Goal: Find contact information: Find contact information

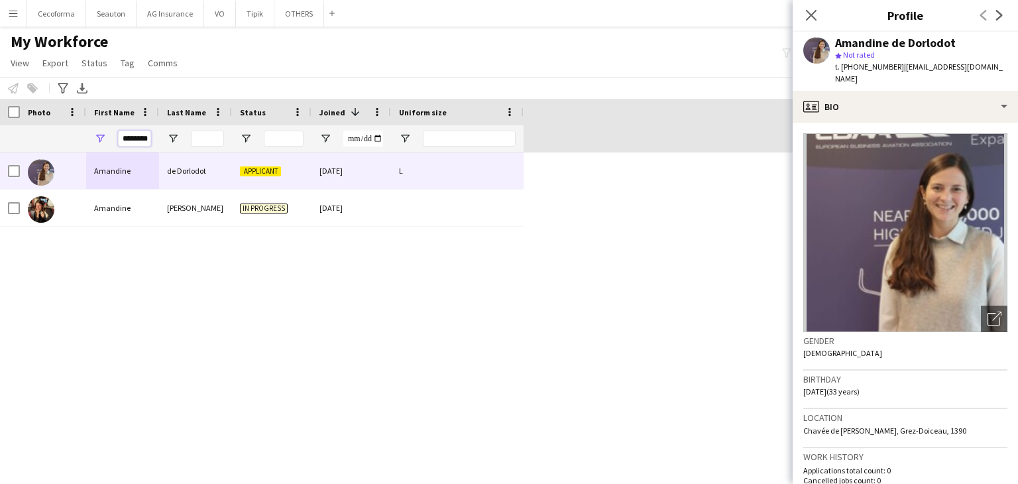
scroll to position [0, 6]
drag, startPoint x: 123, startPoint y: 139, endPoint x: 770, endPoint y: 59, distance: 652.5
click at [765, 64] on main "My Workforce View Views Default view New view Update view Delete view Edit name…" at bounding box center [509, 246] width 1018 height 439
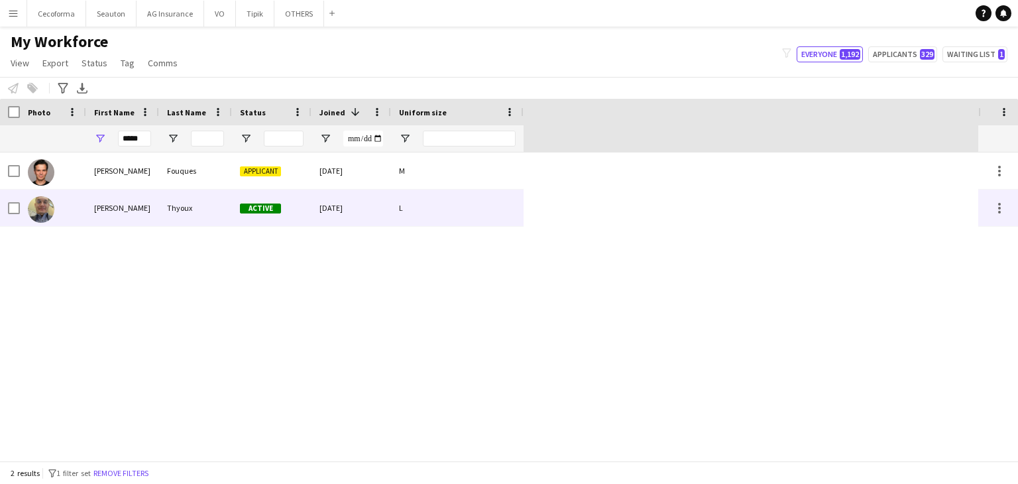
click at [158, 207] on div "[PERSON_NAME]" at bounding box center [122, 208] width 73 height 36
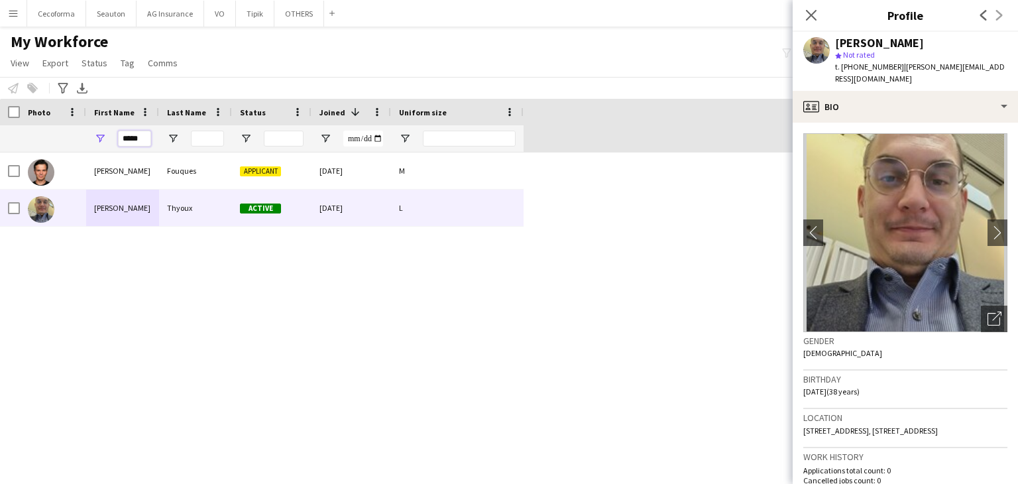
drag, startPoint x: 143, startPoint y: 134, endPoint x: 34, endPoint y: 131, distance: 108.8
click at [33, 133] on div "*****" at bounding box center [262, 138] width 524 height 27
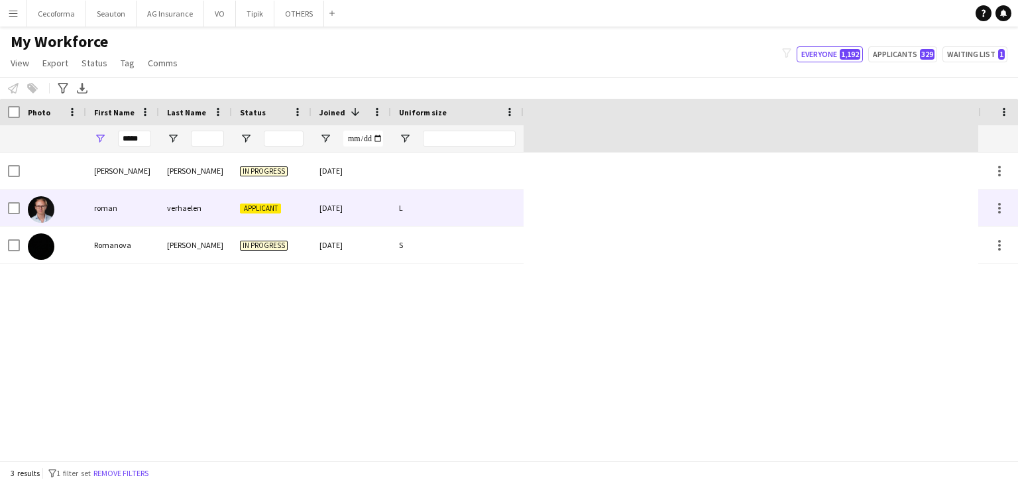
click at [111, 211] on div "roman" at bounding box center [122, 208] width 73 height 36
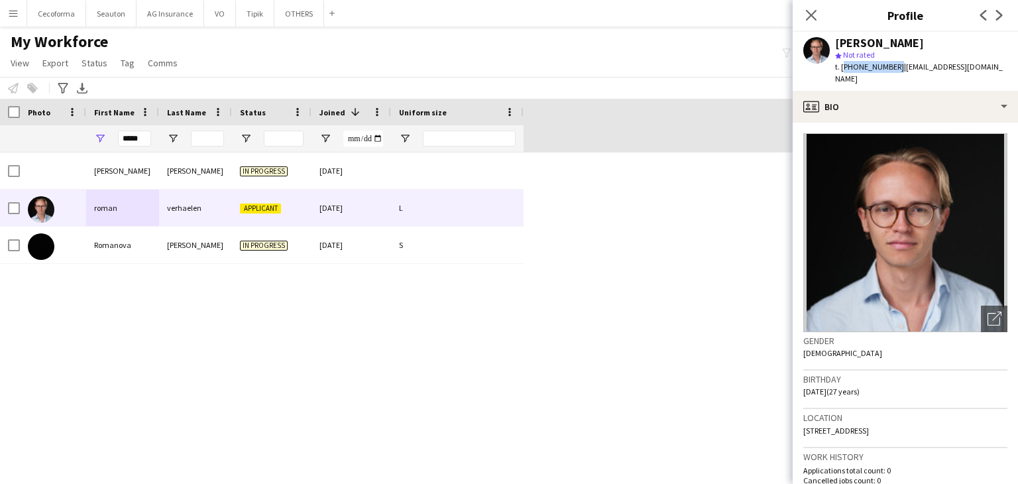
drag, startPoint x: 841, startPoint y: 66, endPoint x: 893, endPoint y: 66, distance: 52.4
click at [893, 66] on span "t. [PHONE_NUMBER]" at bounding box center [869, 67] width 69 height 10
copy span "[PHONE_NUMBER]"
drag, startPoint x: 148, startPoint y: 141, endPoint x: 52, endPoint y: 153, distance: 96.2
click at [52, 153] on div "Workforce Details Profile Data Photo" at bounding box center [509, 280] width 1018 height 362
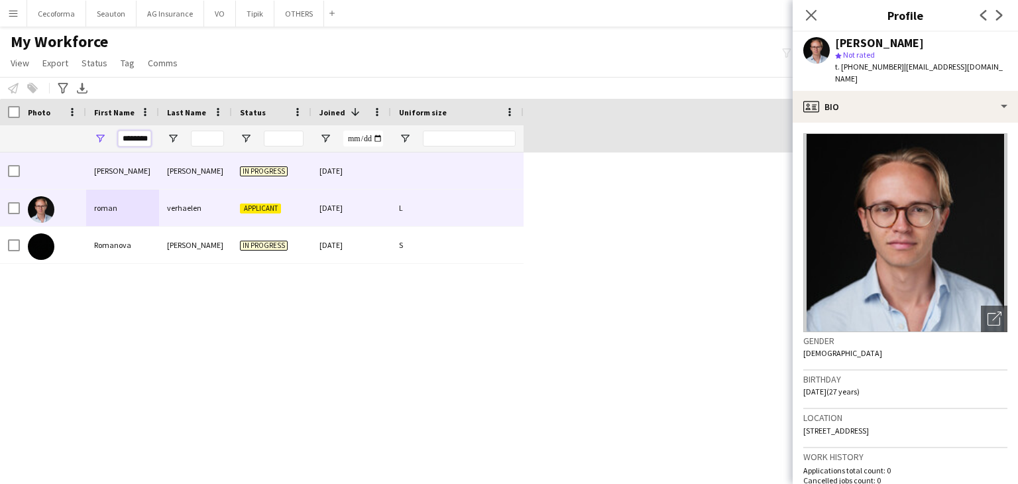
scroll to position [0, 2]
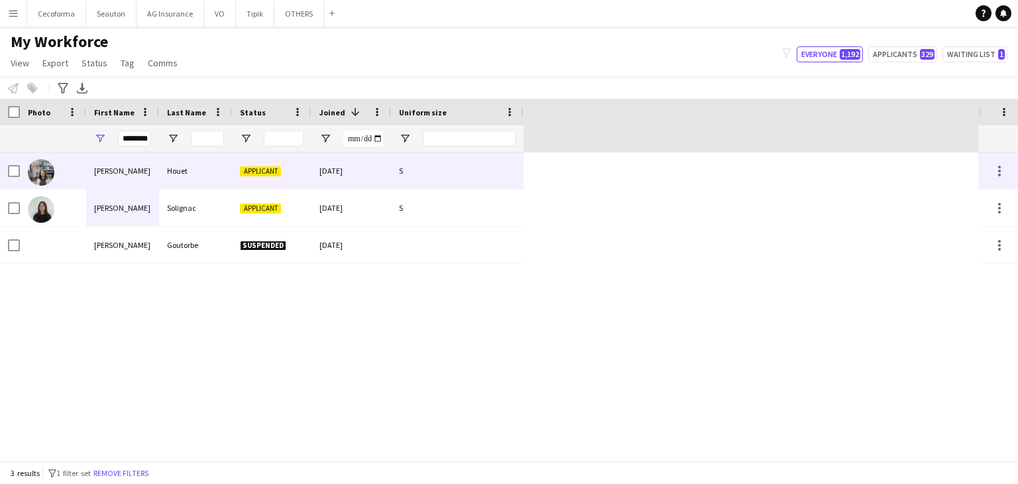
click at [121, 172] on div "[PERSON_NAME]" at bounding box center [122, 170] width 73 height 36
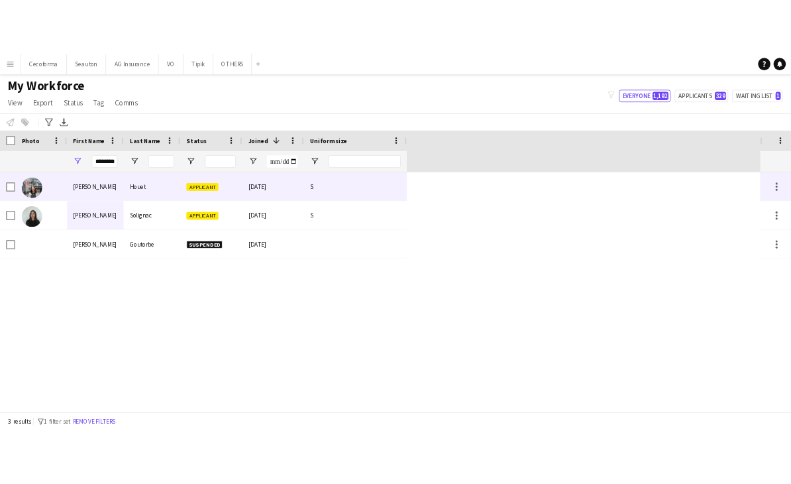
scroll to position [0, 0]
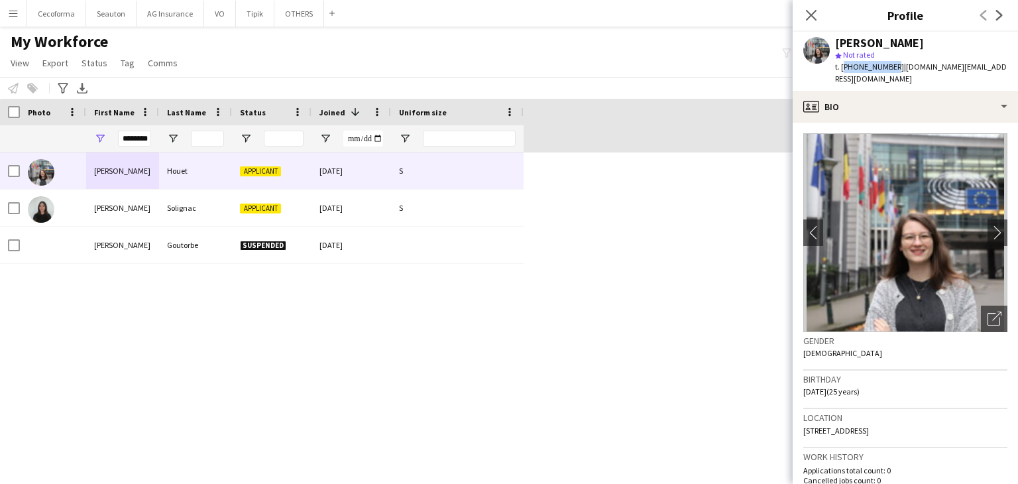
drag, startPoint x: 842, startPoint y: 70, endPoint x: 889, endPoint y: 68, distance: 47.1
click at [889, 68] on span "t. [PHONE_NUMBER]" at bounding box center [869, 67] width 69 height 10
copy span "[PHONE_NUMBER]"
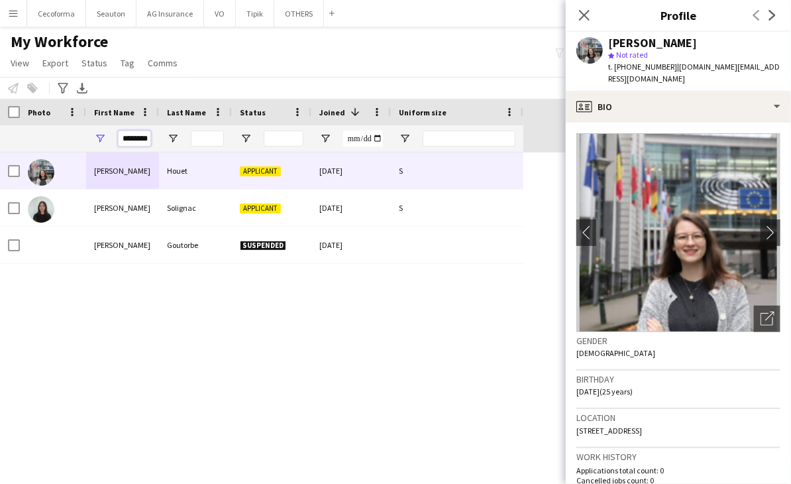
scroll to position [0, 2]
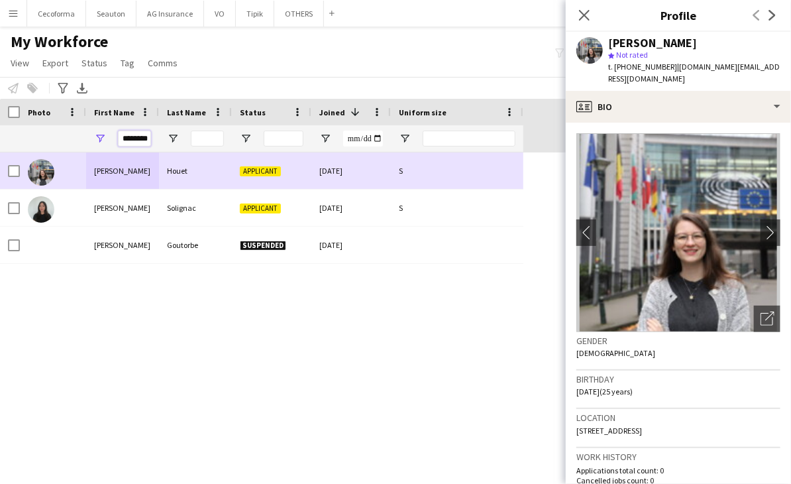
drag, startPoint x: 124, startPoint y: 137, endPoint x: 344, endPoint y: 154, distance: 220.7
click at [344, 154] on div "Workforce Details Profile Data Photo" at bounding box center [395, 280] width 791 height 362
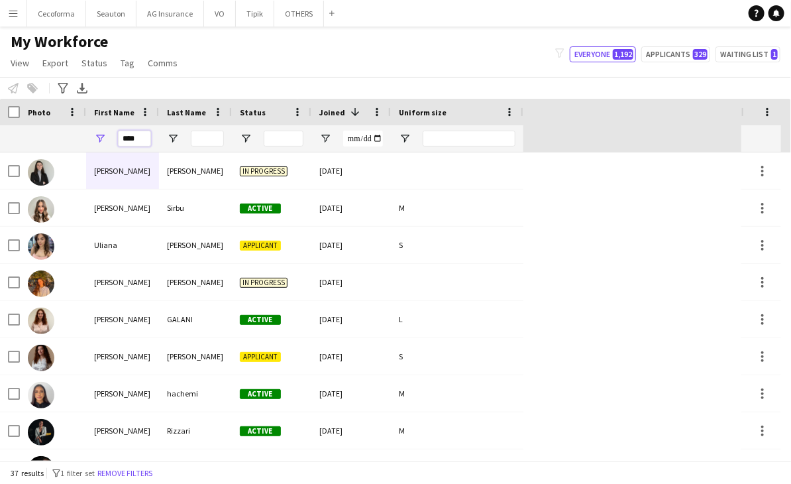
type input "***"
click at [213, 141] on input "Last Name Filter Input" at bounding box center [207, 139] width 33 height 16
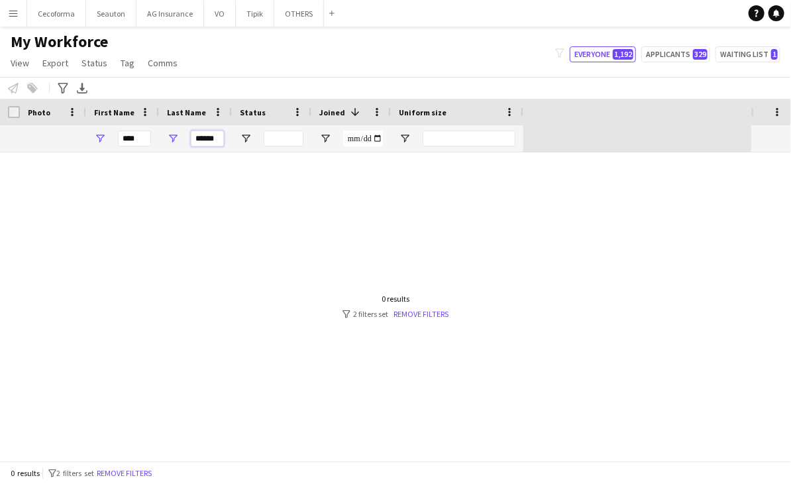
type input "******"
drag, startPoint x: 148, startPoint y: 144, endPoint x: 48, endPoint y: 144, distance: 99.4
click at [48, 144] on div "*** ******" at bounding box center [262, 138] width 524 height 27
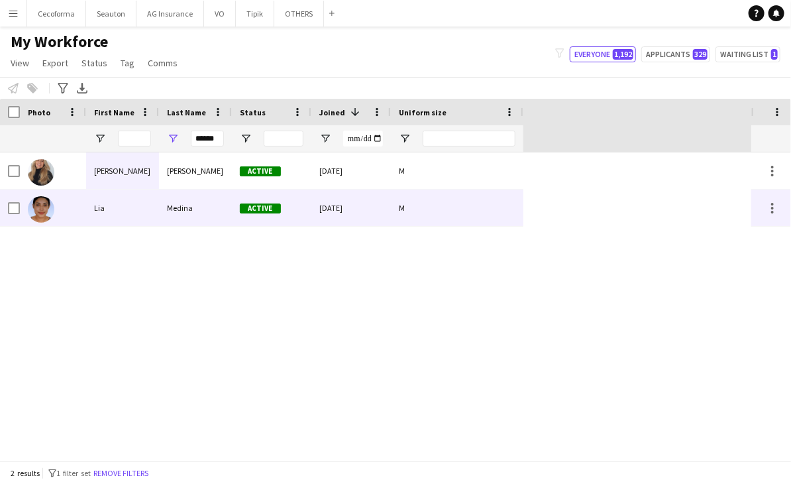
click at [148, 201] on div "Lia" at bounding box center [122, 208] width 73 height 36
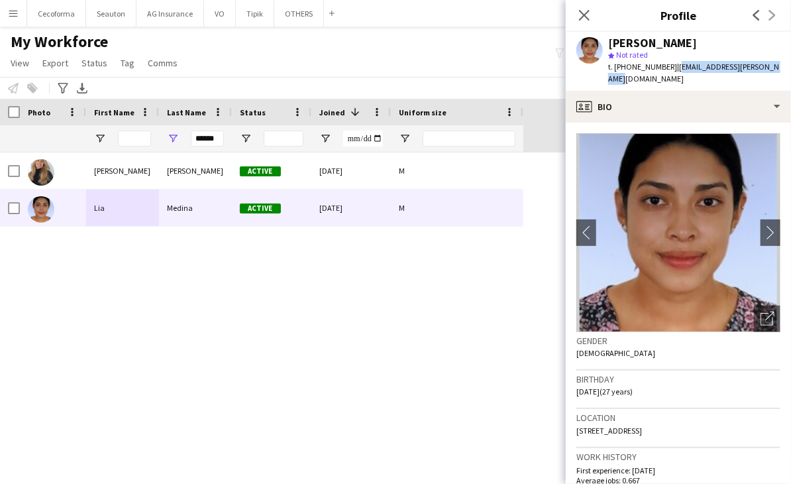
drag, startPoint x: 667, startPoint y: 66, endPoint x: 786, endPoint y: 61, distance: 118.7
click at [786, 61] on app-profile-header "[PERSON_NAME] star Not rated t. [PHONE_NUMBER] | [EMAIL_ADDRESS][PERSON_NAME][D…" at bounding box center [678, 61] width 225 height 59
copy span "[EMAIL_ADDRESS][PERSON_NAME][DOMAIN_NAME]"
drag, startPoint x: 614, startPoint y: 70, endPoint x: 661, endPoint y: 67, distance: 47.2
click at [661, 67] on span "t. [PHONE_NUMBER]" at bounding box center [642, 67] width 69 height 10
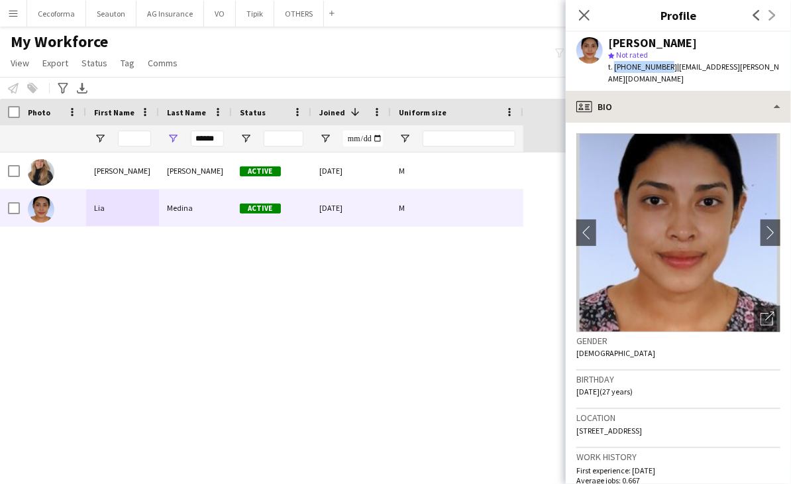
copy span "[PHONE_NUMBER]"
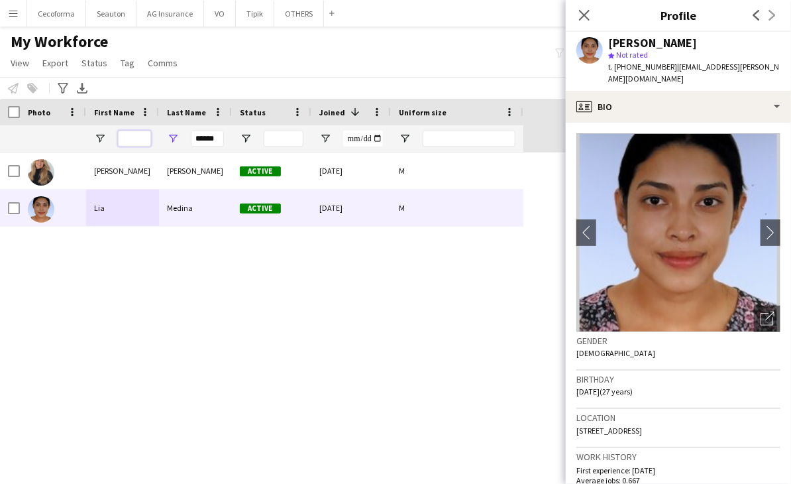
click at [137, 139] on input "First Name Filter Input" at bounding box center [134, 139] width 33 height 16
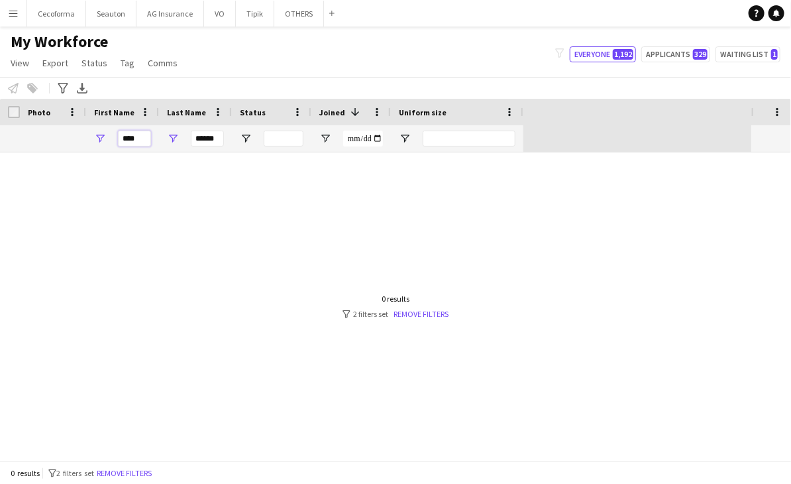
type input "****"
drag, startPoint x: 193, startPoint y: 139, endPoint x: 558, endPoint y: 142, distance: 365.2
click at [494, 164] on div "Workforce Details Profile Data Photo" at bounding box center [395, 280] width 791 height 362
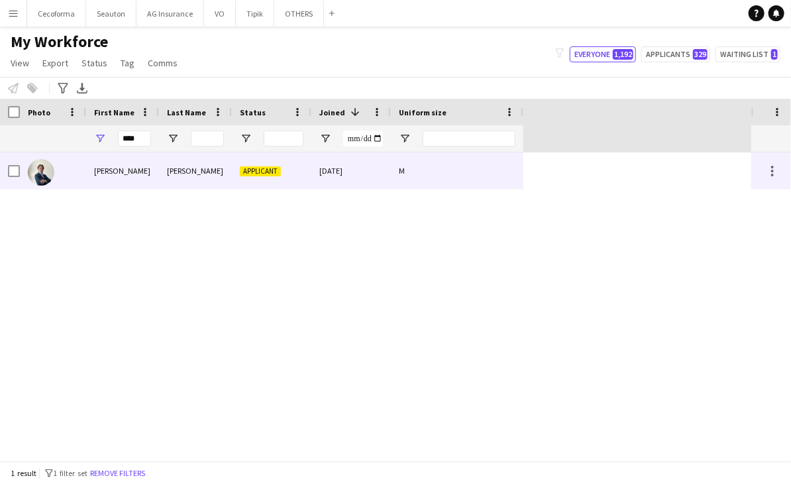
click at [207, 182] on div "[PERSON_NAME]" at bounding box center [195, 170] width 73 height 36
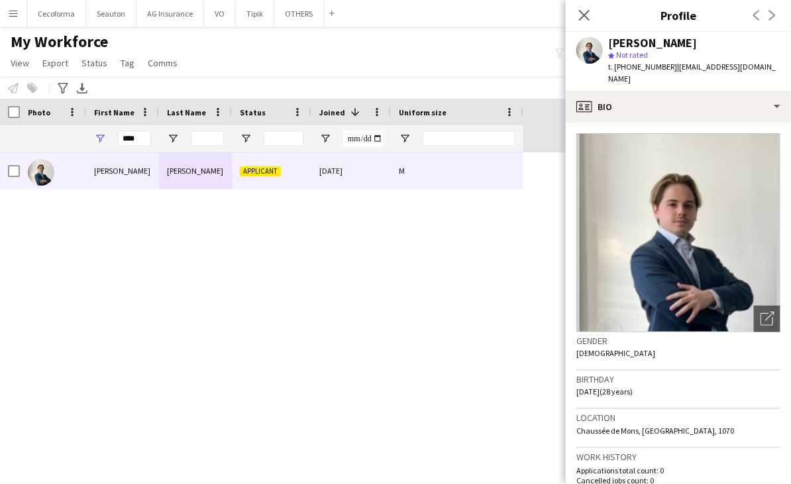
drag, startPoint x: 618, startPoint y: 78, endPoint x: 668, endPoint y: 69, distance: 50.5
click at [668, 69] on div "t. [PHONE_NUMBER] | [EMAIL_ADDRESS][DOMAIN_NAME]" at bounding box center [694, 73] width 172 height 24
copy span "[EMAIL_ADDRESS][DOMAIN_NAME]"
drag, startPoint x: 615, startPoint y: 69, endPoint x: 660, endPoint y: 63, distance: 45.5
click at [660, 63] on span "t. [PHONE_NUMBER]" at bounding box center [642, 67] width 69 height 10
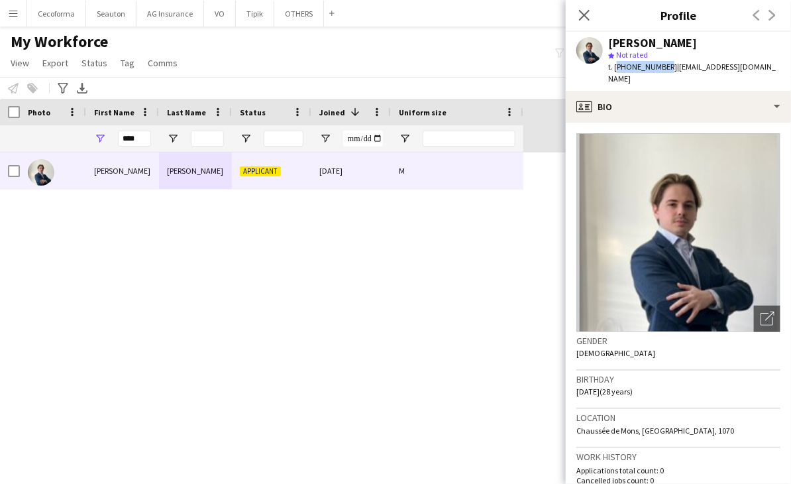
copy span "[PHONE_NUMBER]"
drag, startPoint x: 143, startPoint y: 144, endPoint x: 81, endPoint y: 142, distance: 62.3
click at [81, 142] on div "****" at bounding box center [262, 138] width 524 height 27
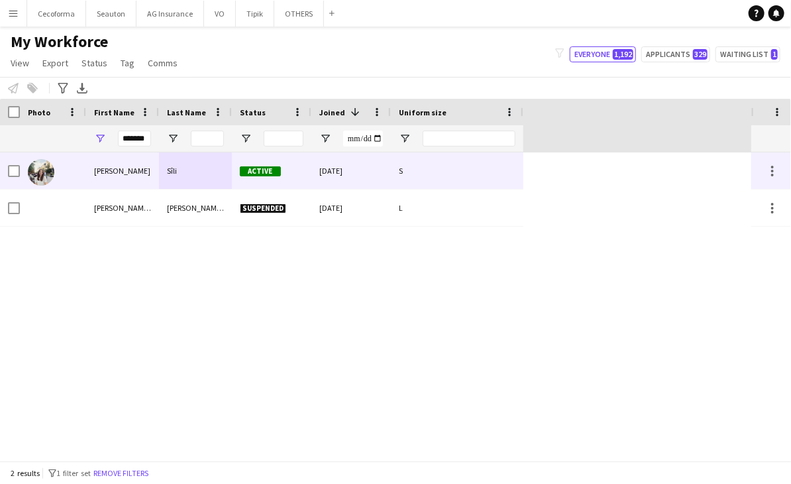
click at [129, 182] on div "[PERSON_NAME]" at bounding box center [122, 170] width 73 height 36
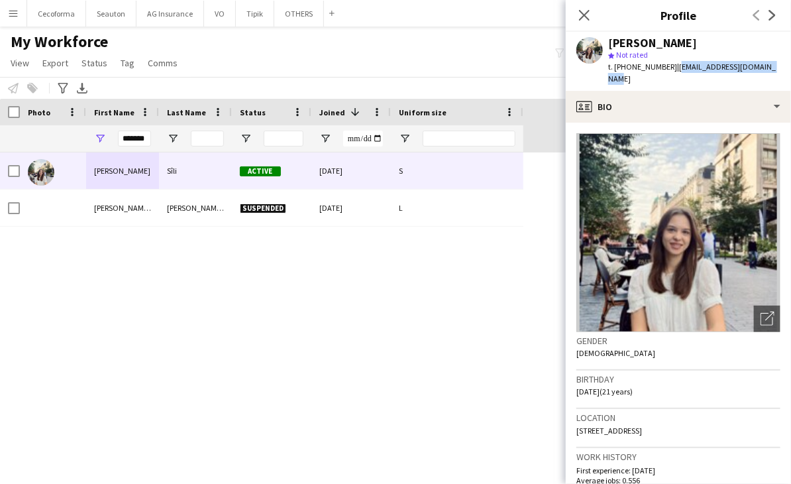
drag, startPoint x: 765, startPoint y: 64, endPoint x: 667, endPoint y: 68, distance: 97.5
click at [667, 68] on div "[PERSON_NAME] star Not rated t. [PHONE_NUMBER] | [EMAIL_ADDRESS][DOMAIN_NAME]" at bounding box center [678, 61] width 225 height 59
copy span "[EMAIL_ADDRESS][DOMAIN_NAME]"
drag, startPoint x: 613, startPoint y: 68, endPoint x: 661, endPoint y: 67, distance: 48.4
click at [661, 67] on span "t. [PHONE_NUMBER]" at bounding box center [642, 67] width 69 height 10
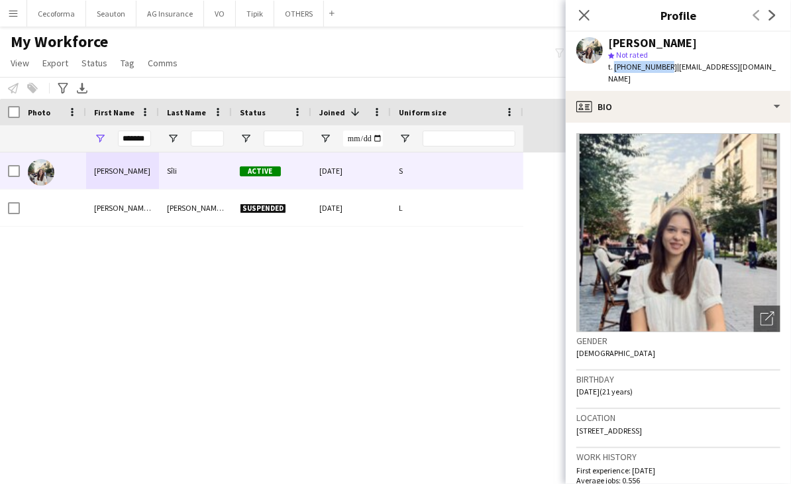
copy span "[PHONE_NUMBER]"
drag, startPoint x: 146, startPoint y: 139, endPoint x: 54, endPoint y: 137, distance: 91.5
click at [56, 137] on div "*******" at bounding box center [262, 138] width 524 height 27
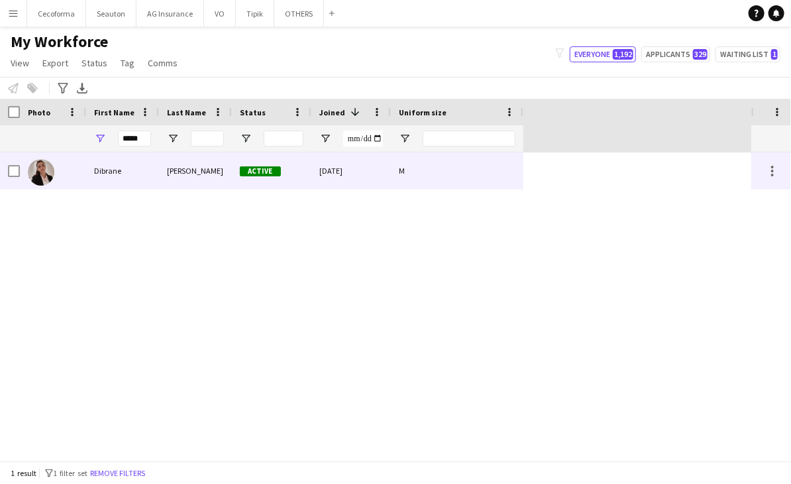
click at [137, 181] on div "Dibrane" at bounding box center [122, 170] width 73 height 36
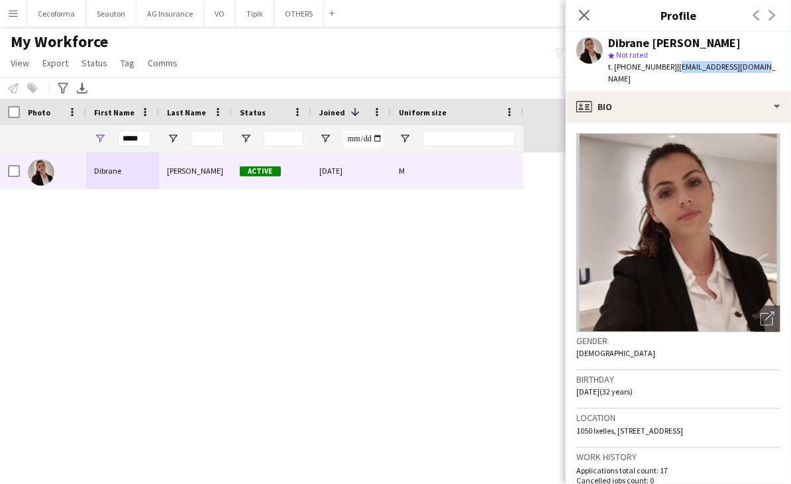
drag, startPoint x: 754, startPoint y: 64, endPoint x: 668, endPoint y: 70, distance: 85.7
click at [668, 70] on div "Dibrane [PERSON_NAME] star Not rated t. [PHONE_NUMBER] | [EMAIL_ADDRESS][DOMAIN…" at bounding box center [678, 61] width 225 height 59
copy span "[EMAIL_ADDRESS][DOMAIN_NAME]"
drag, startPoint x: 615, startPoint y: 67, endPoint x: 661, endPoint y: 68, distance: 45.8
click at [661, 68] on span "t. [PHONE_NUMBER]" at bounding box center [642, 67] width 69 height 10
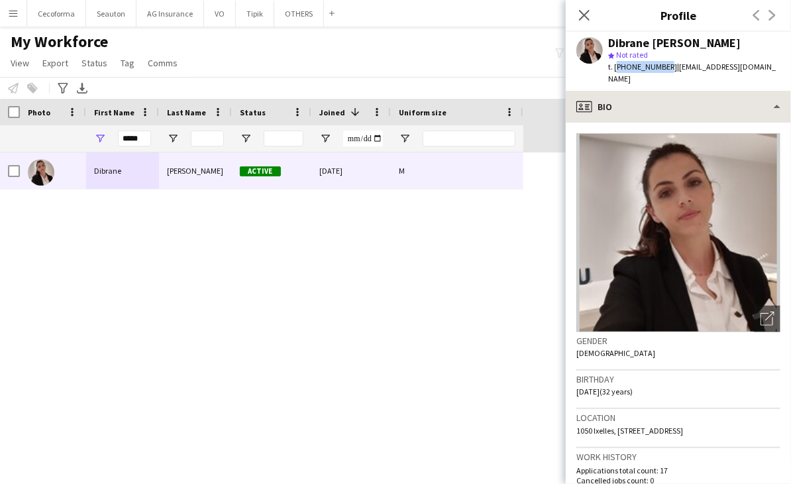
copy span "[PHONE_NUMBER]"
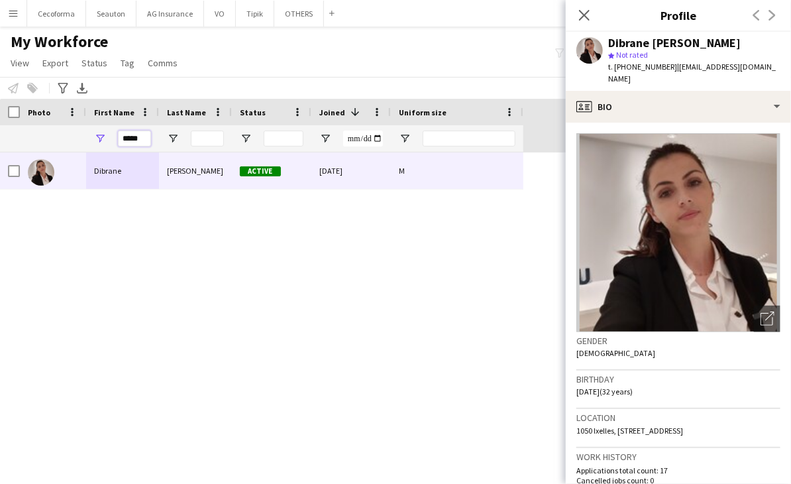
drag, startPoint x: 125, startPoint y: 141, endPoint x: 92, endPoint y: 140, distance: 32.5
click at [92, 140] on div "*****" at bounding box center [122, 138] width 73 height 27
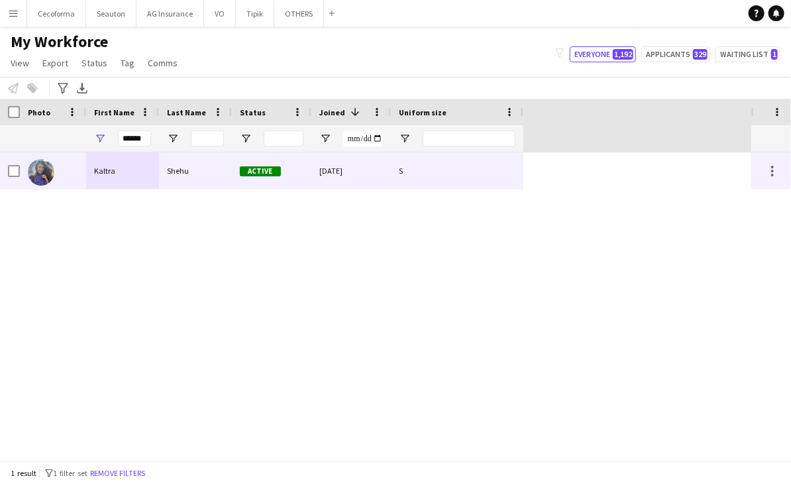
click at [141, 161] on div "Kaltra" at bounding box center [122, 170] width 73 height 36
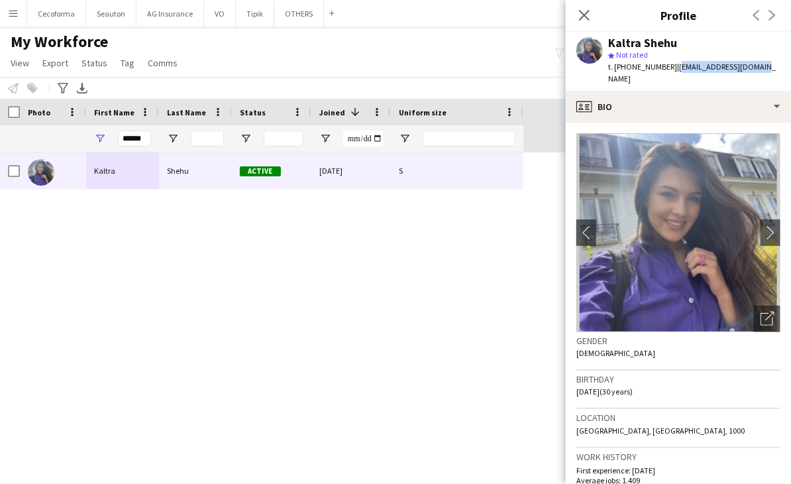
drag, startPoint x: 750, startPoint y: 66, endPoint x: 667, endPoint y: 67, distance: 82.9
click at [667, 67] on div "Kaltra Shehu star Not rated t. [PHONE_NUMBER] | [EMAIL_ADDRESS][DOMAIN_NAME]" at bounding box center [678, 61] width 225 height 59
drag, startPoint x: 614, startPoint y: 68, endPoint x: 660, endPoint y: 62, distance: 46.8
click at [660, 62] on span "t. [PHONE_NUMBER]" at bounding box center [642, 67] width 69 height 10
drag, startPoint x: 146, startPoint y: 141, endPoint x: 38, endPoint y: 139, distance: 108.1
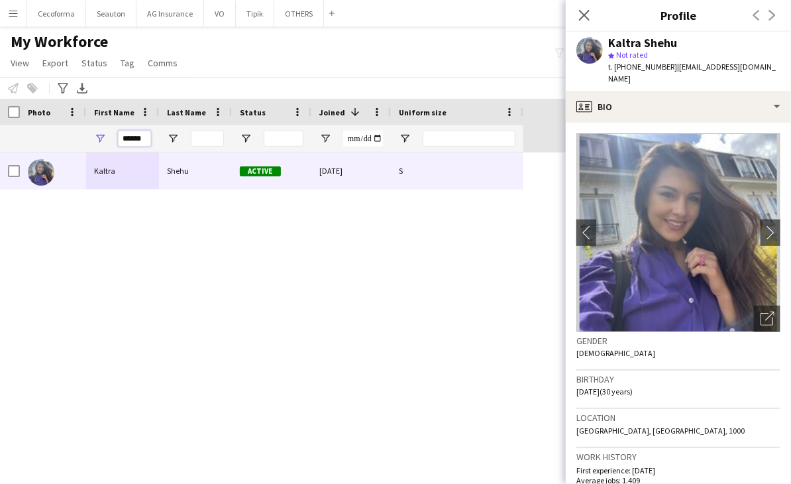
click at [38, 139] on div "******" at bounding box center [262, 138] width 524 height 27
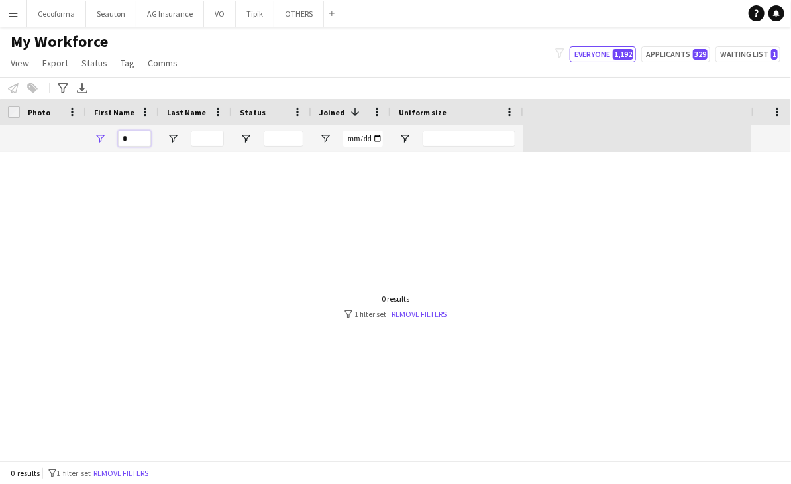
drag, startPoint x: 146, startPoint y: 139, endPoint x: 7, endPoint y: 141, distance: 138.5
click at [7, 141] on div "*" at bounding box center [262, 138] width 524 height 27
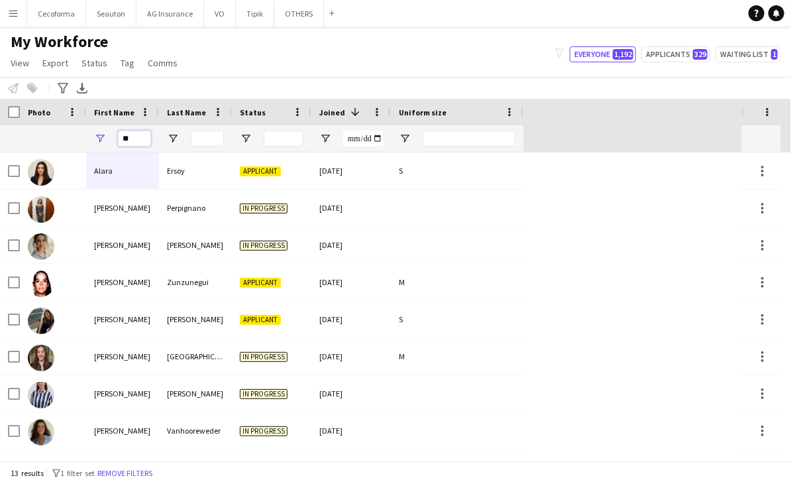
type input "*"
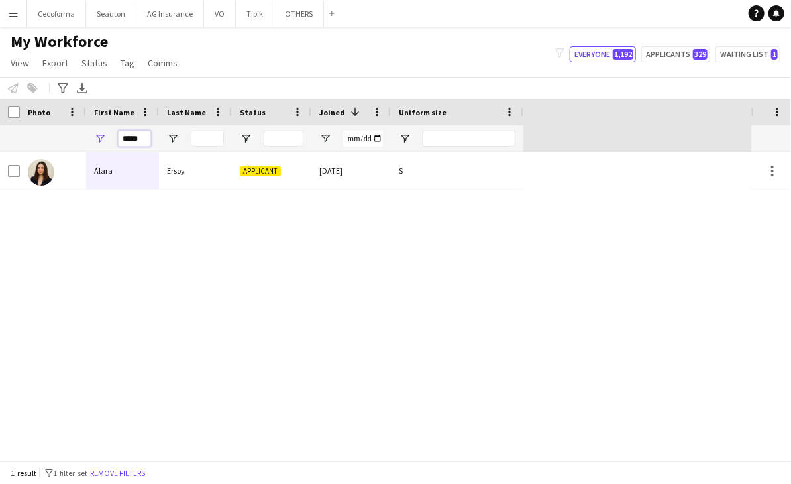
drag, startPoint x: 141, startPoint y: 139, endPoint x: 60, endPoint y: 134, distance: 81.0
click at [60, 134] on div "*****" at bounding box center [262, 138] width 524 height 27
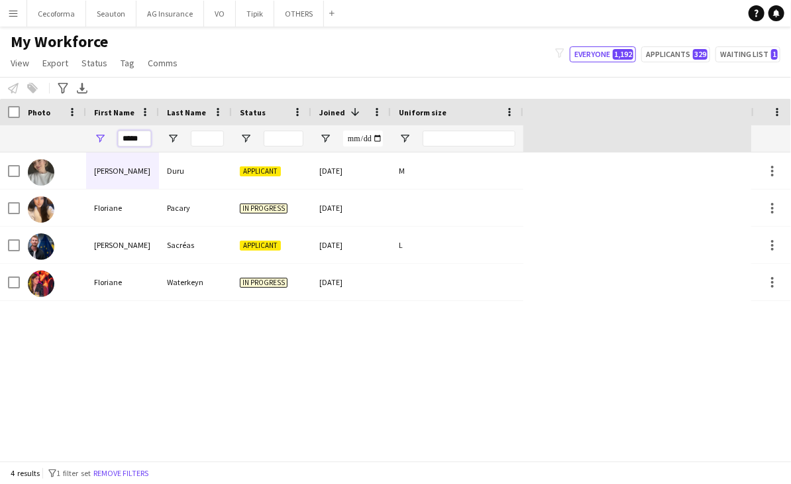
drag, startPoint x: 141, startPoint y: 136, endPoint x: 40, endPoint y: 139, distance: 100.8
click at [40, 139] on div "*****" at bounding box center [262, 138] width 524 height 27
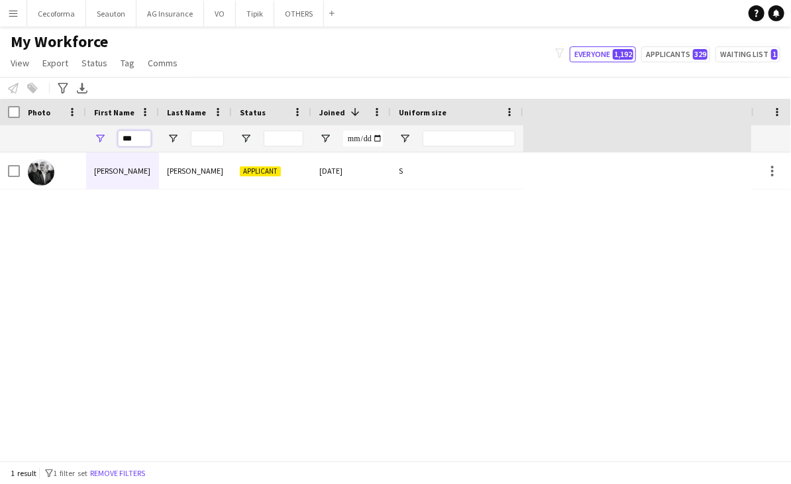
drag, startPoint x: 143, startPoint y: 133, endPoint x: 119, endPoint y: 133, distance: 23.9
click at [119, 133] on input "***" at bounding box center [134, 139] width 33 height 16
drag, startPoint x: 140, startPoint y: 141, endPoint x: 34, endPoint y: 144, distance: 106.1
click at [34, 144] on div "****" at bounding box center [262, 138] width 524 height 27
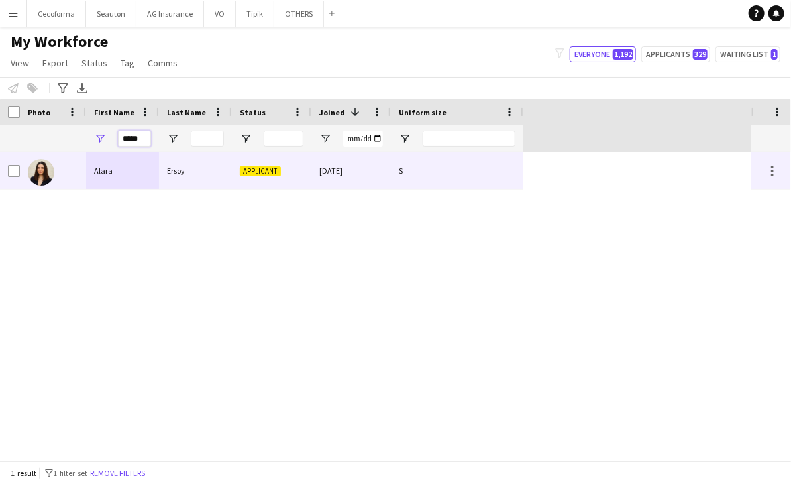
type input "*****"
click at [197, 178] on div "Ersoy" at bounding box center [195, 170] width 73 height 36
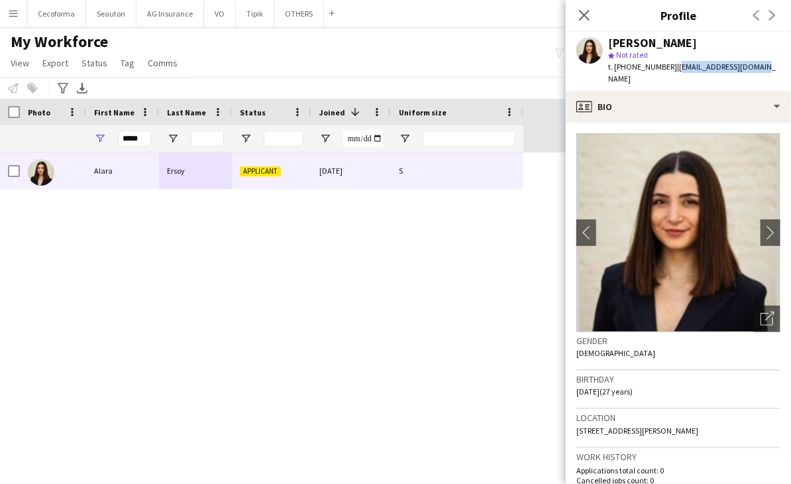
drag, startPoint x: 756, startPoint y: 66, endPoint x: 669, endPoint y: 68, distance: 87.5
click at [669, 68] on app-profile-header "[PERSON_NAME] star Not rated t. [PHONE_NUMBER] | [EMAIL_ADDRESS][DOMAIN_NAME]" at bounding box center [678, 61] width 225 height 59
